Goal: Task Accomplishment & Management: Manage account settings

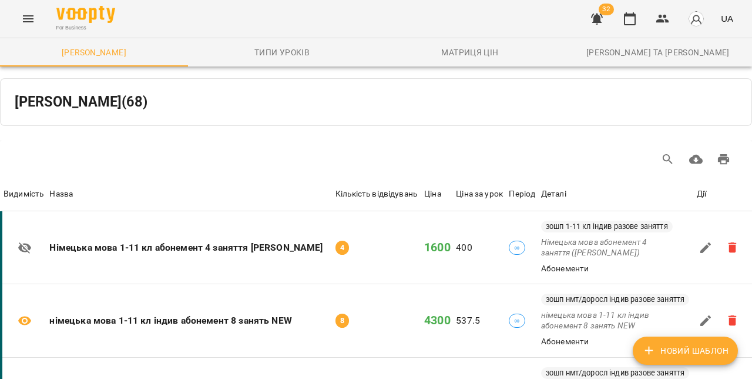
click at [62, 193] on div "Назва" at bounding box center [61, 194] width 24 height 14
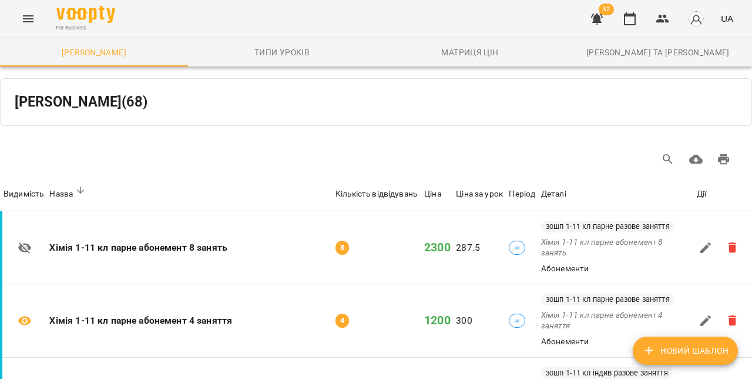
click at [24, 18] on icon "Menu" at bounding box center [28, 18] width 11 height 7
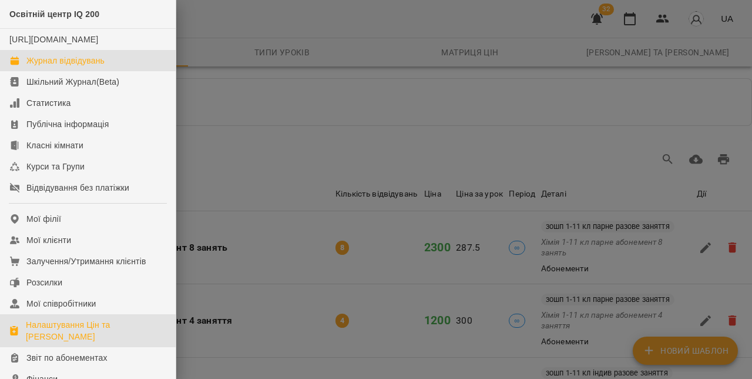
click at [95, 66] on div "Журнал відвідувань" at bounding box center [65, 61] width 78 height 12
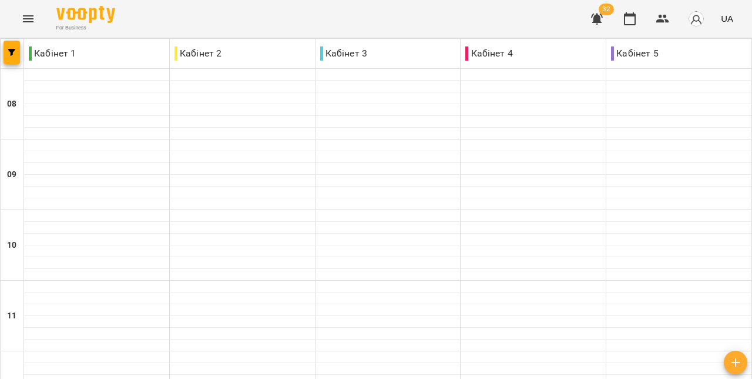
type input "**********"
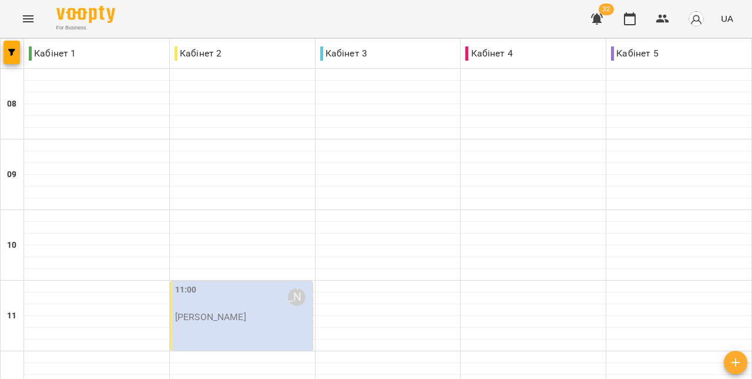
click at [22, 12] on icon "Menu" at bounding box center [28, 19] width 14 height 14
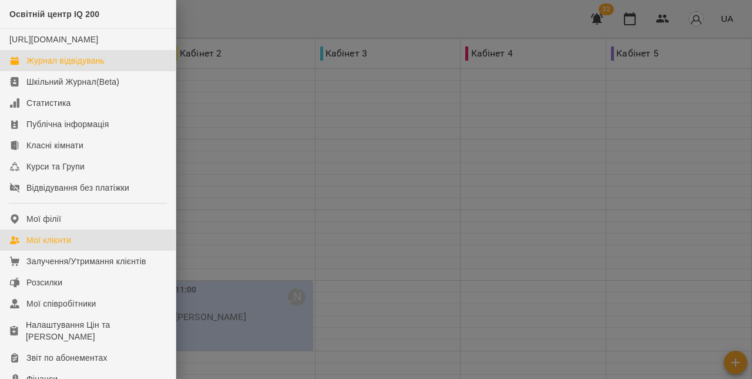
click at [69, 245] on link "Мої клієнти" at bounding box center [88, 239] width 176 height 21
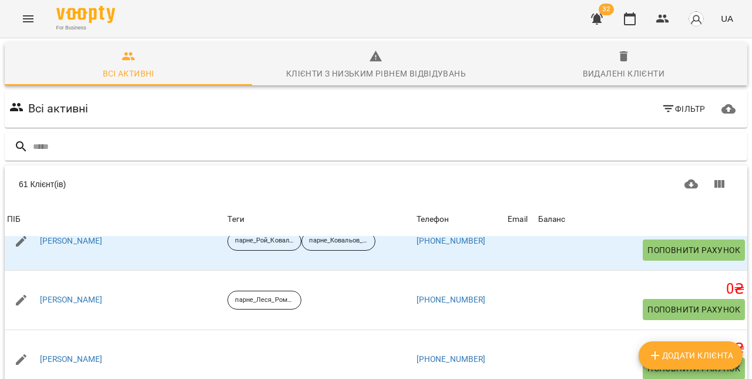
scroll to position [143, 0]
click at [67, 211] on td "Рой-Бондаренко Ярослав" at bounding box center [115, 240] width 220 height 59
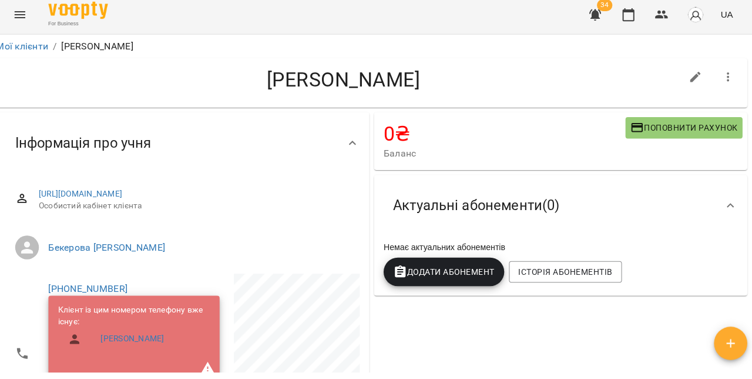
click at [456, 270] on span "Додати Абонемент" at bounding box center [447, 273] width 101 height 14
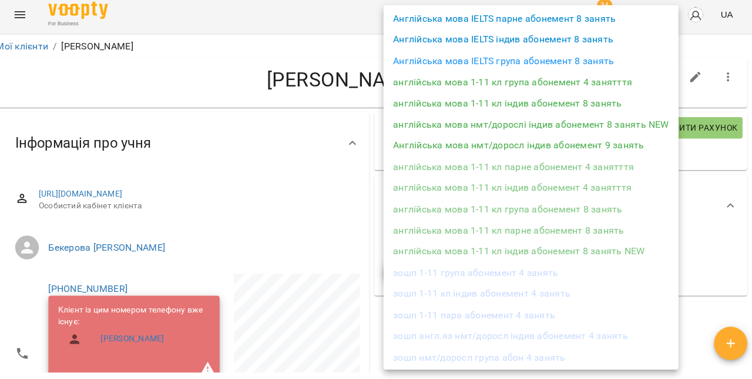
scroll to position [236, 0]
click at [530, 166] on li "англійська мова 1-11 кл парне абонемент 4 занятття" at bounding box center [534, 168] width 292 height 21
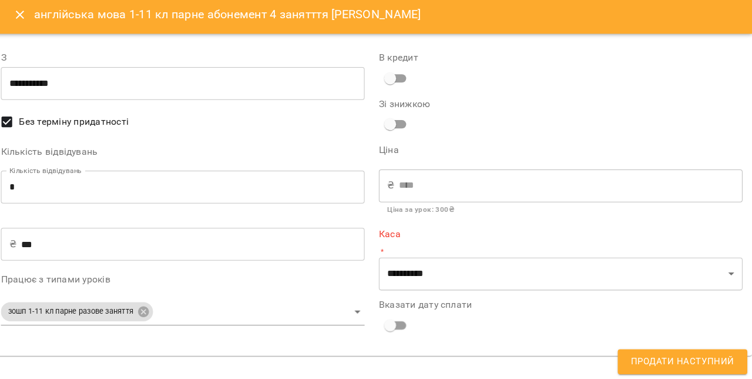
click at [21, 24] on icon "Close" at bounding box center [28, 19] width 14 height 14
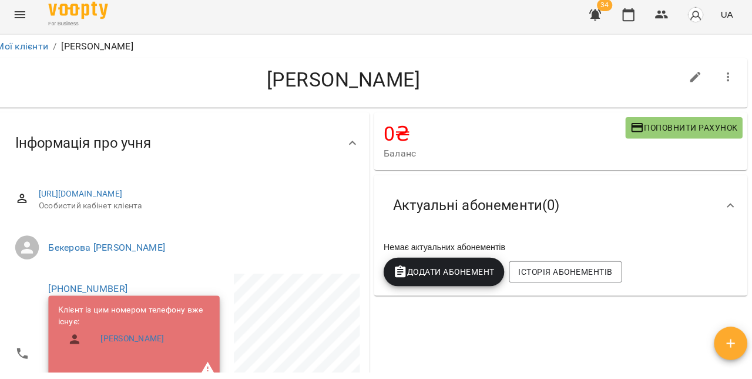
click at [31, 20] on icon "Menu" at bounding box center [28, 19] width 14 height 14
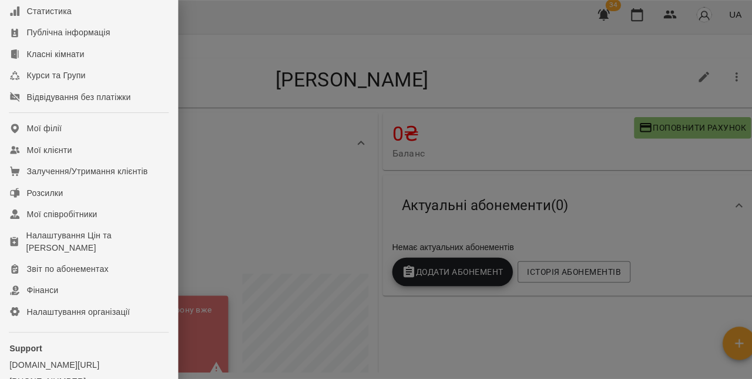
scroll to position [89, 0]
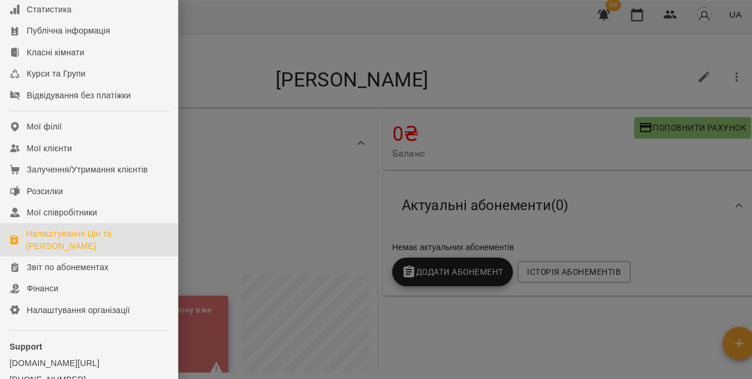
click at [78, 248] on div "Налаштування Цін та [PERSON_NAME]" at bounding box center [96, 241] width 141 height 24
